Goal: Find specific page/section: Find specific page/section

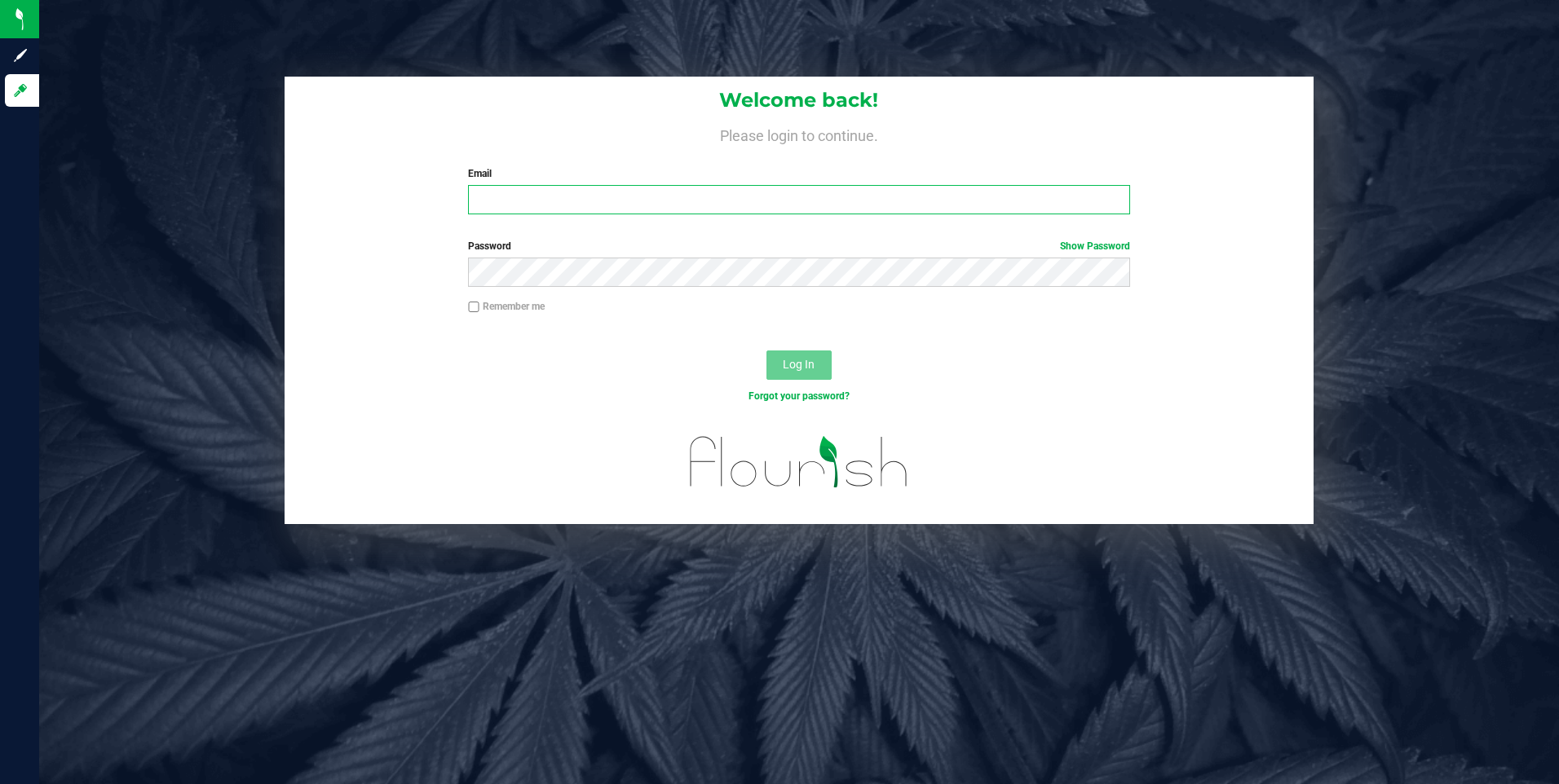
click at [553, 207] on input "Email" at bounding box center [799, 199] width 662 height 30
type input "[EMAIL_ADDRESS][DOMAIN_NAME]"
click at [767, 350] on button "Log In" at bounding box center [799, 365] width 65 height 30
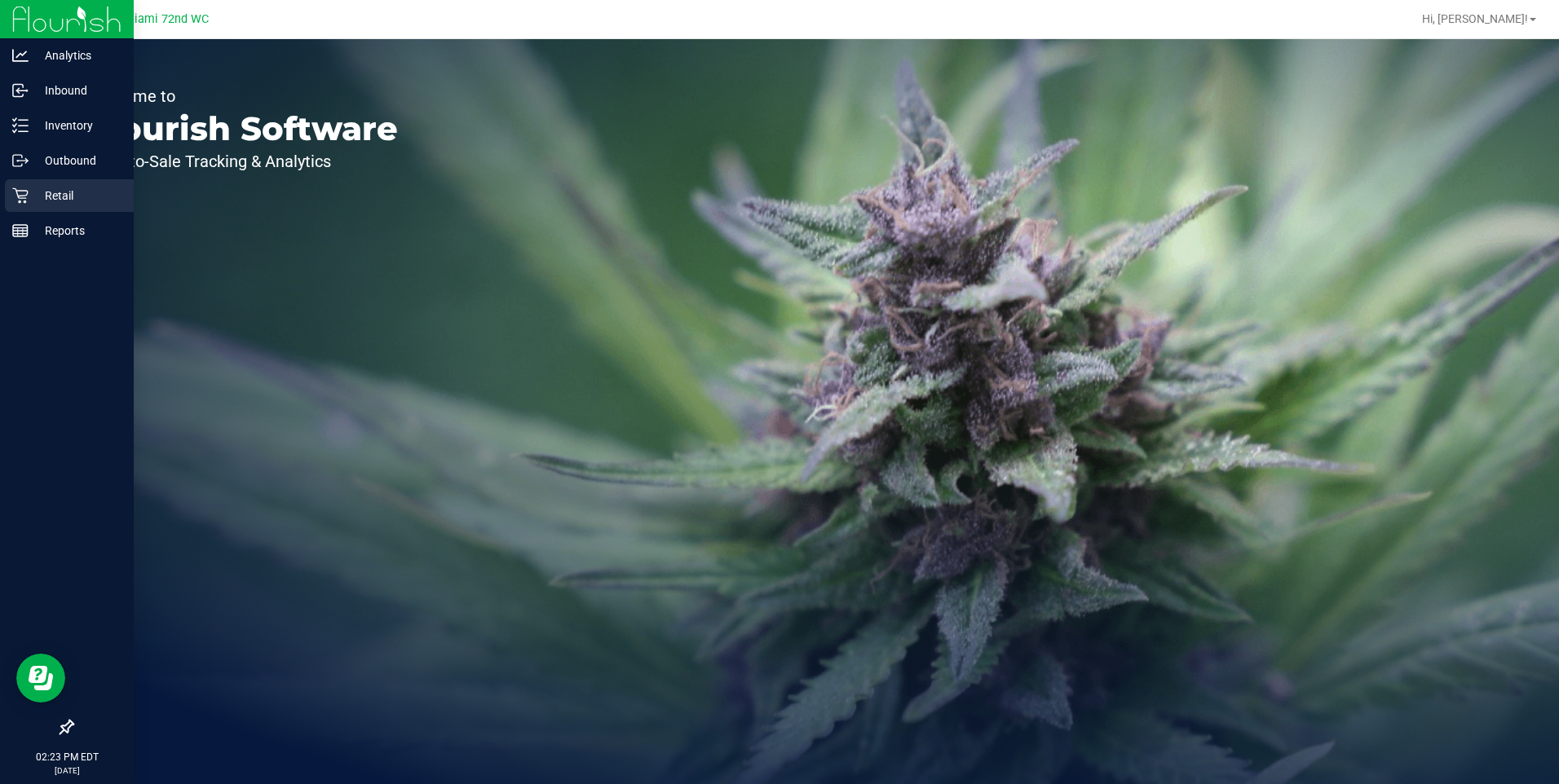
click at [65, 199] on p "Retail" at bounding box center [77, 195] width 98 height 20
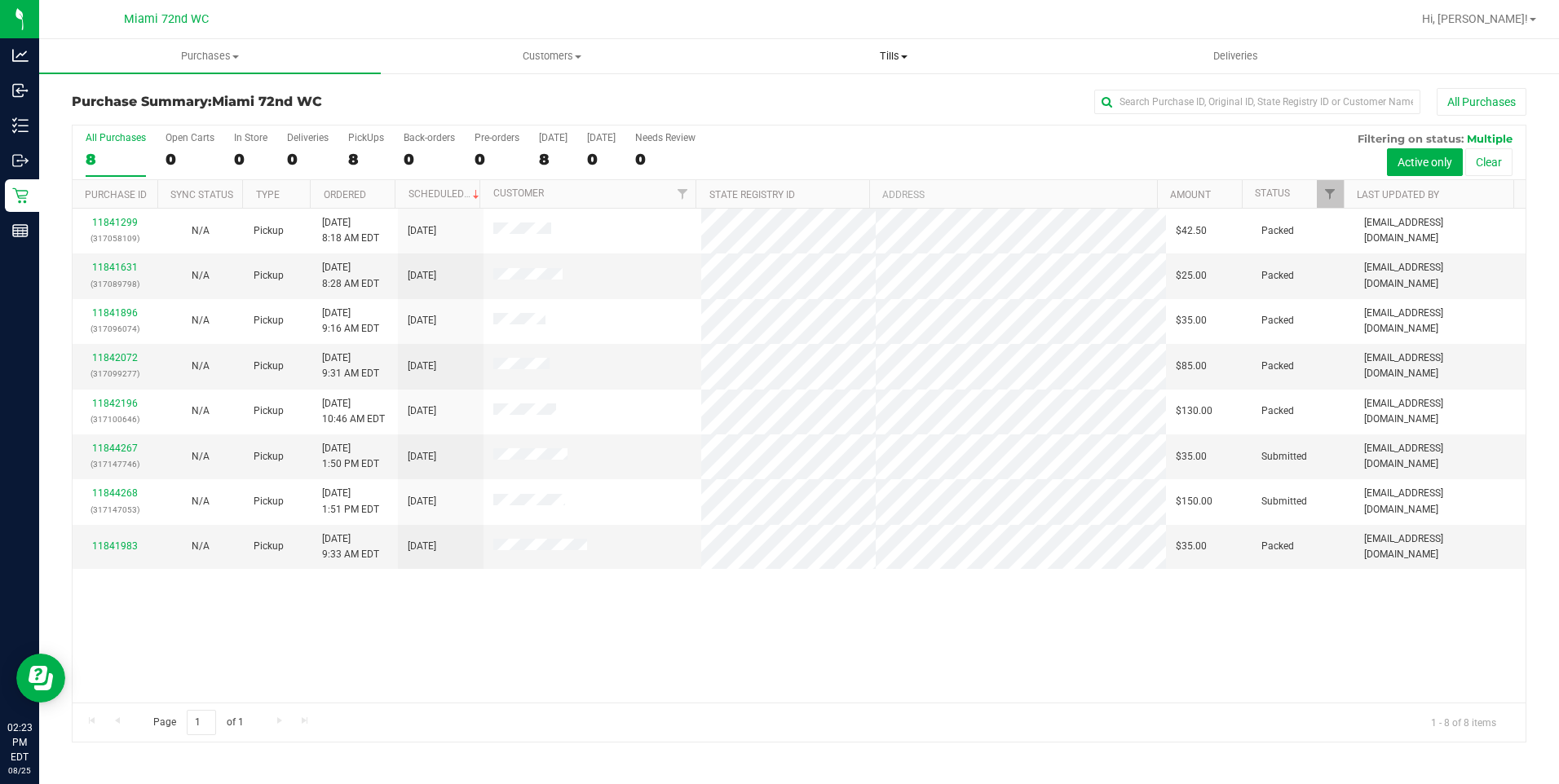
click at [905, 59] on span "Tills" at bounding box center [893, 56] width 340 height 14
click at [833, 98] on li "Manage tills" at bounding box center [894, 99] width 342 height 20
